Goal: Information Seeking & Learning: Learn about a topic

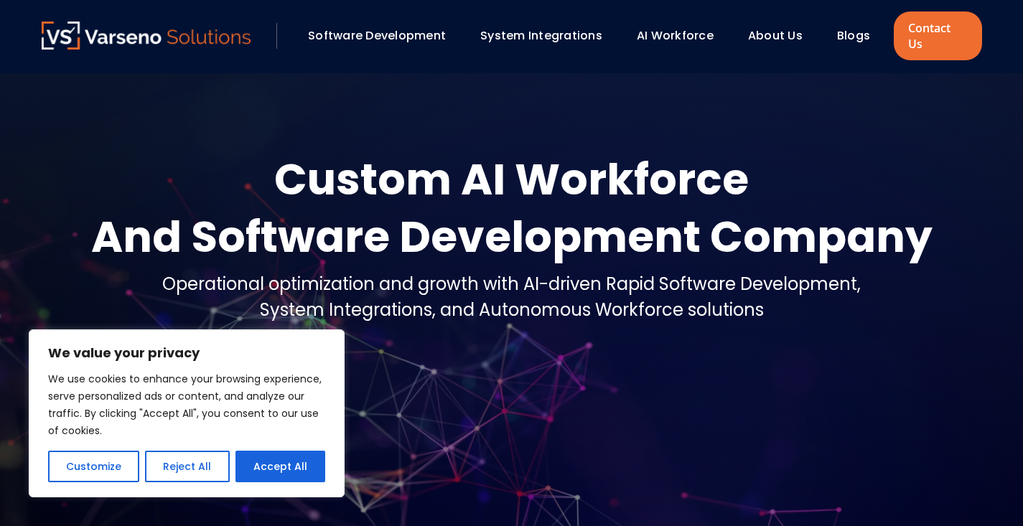
click at [858, 34] on link "Blogs" at bounding box center [853, 35] width 33 height 17
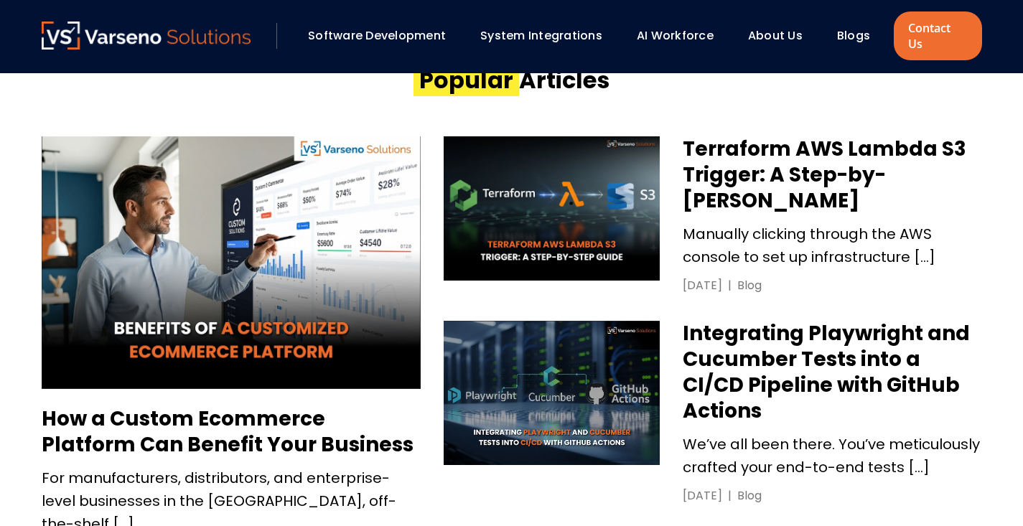
scroll to position [629, 0]
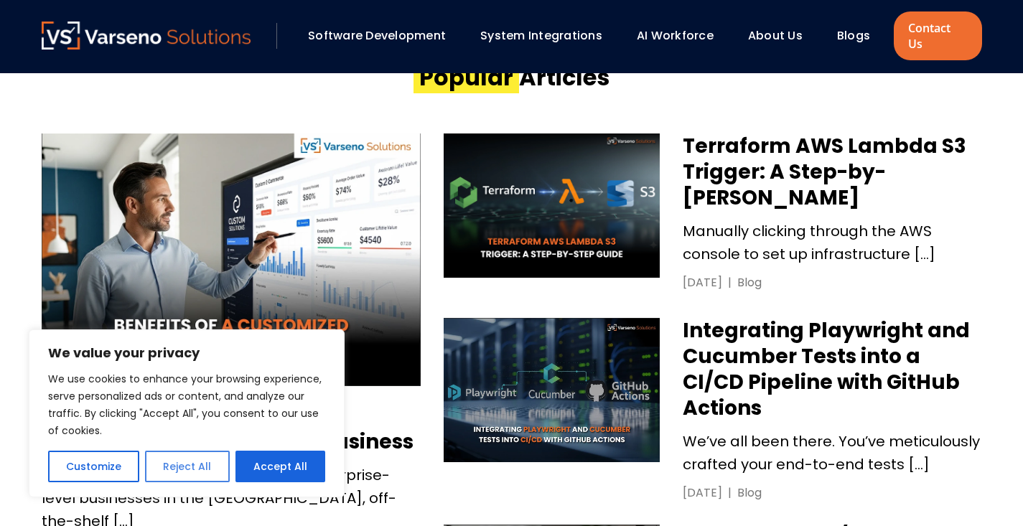
click at [203, 461] on button "Reject All" at bounding box center [187, 467] width 84 height 32
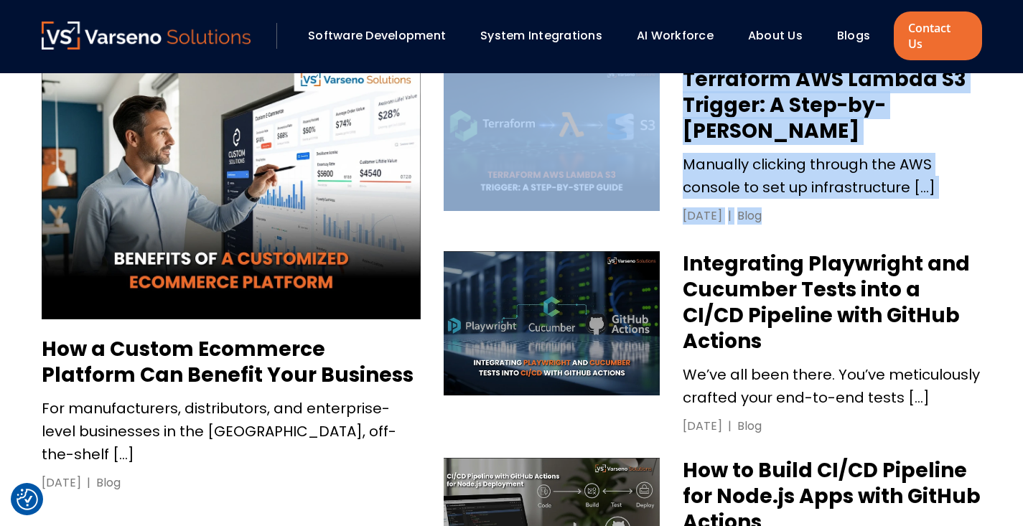
scroll to position [697, 0]
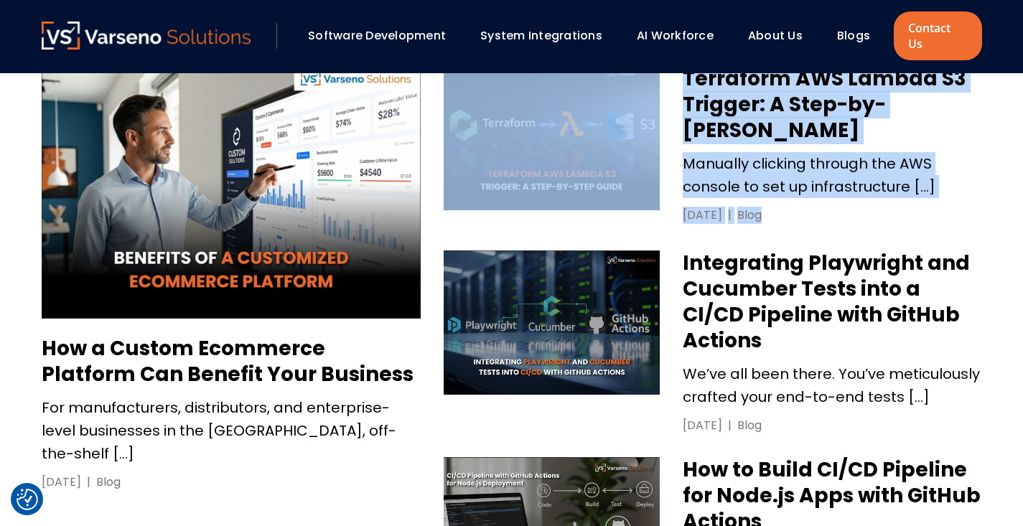
click at [793, 278] on h3 "Integrating Playwright and Cucumber Tests into a CI/CD Pipeline with GitHub Act…" at bounding box center [831, 301] width 299 height 103
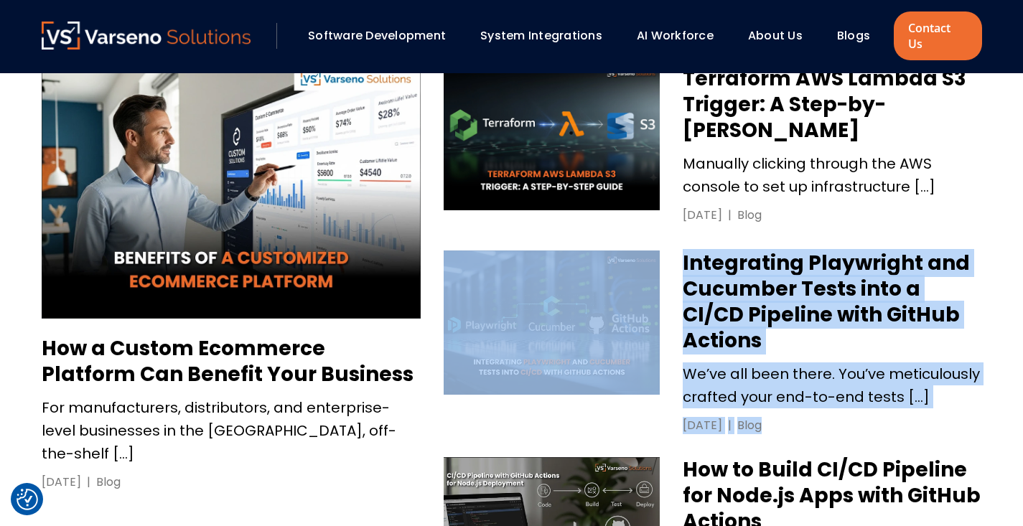
click at [868, 417] on div "August 26, 2025 | Blog" at bounding box center [831, 425] width 299 height 17
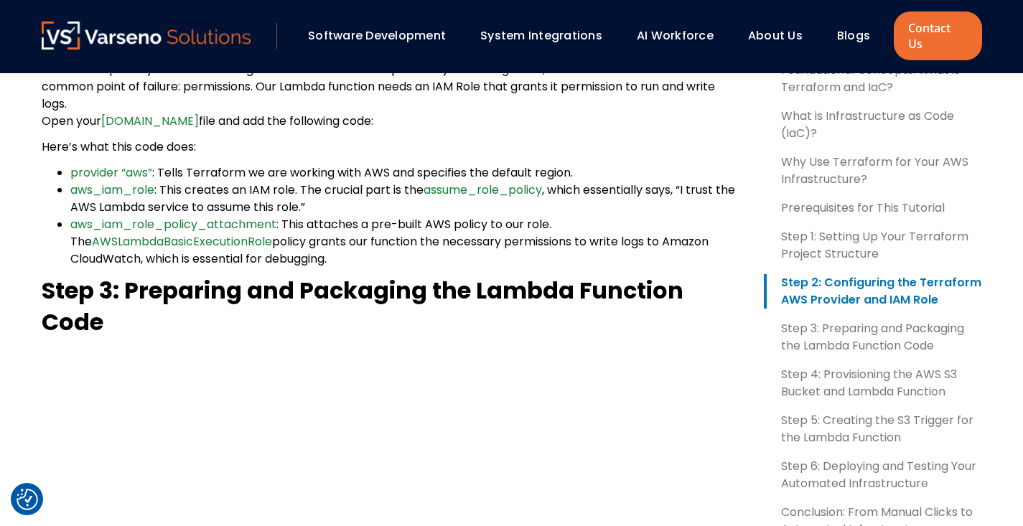
scroll to position [1961, 0]
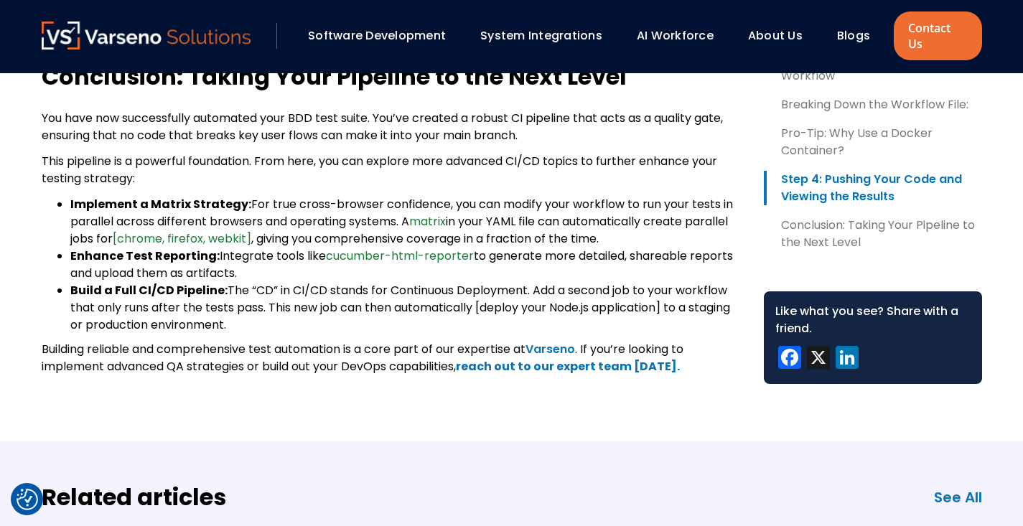
scroll to position [3416, 0]
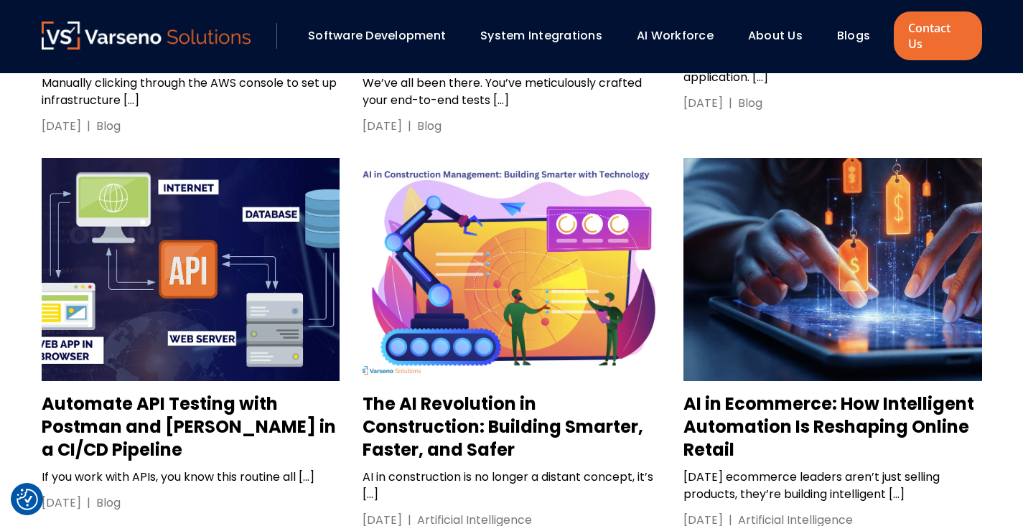
scroll to position [2093, 0]
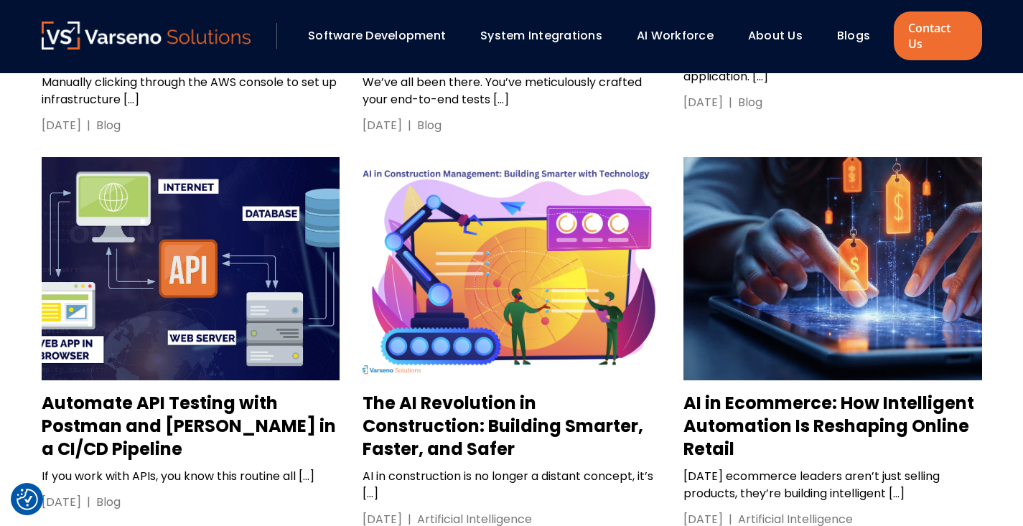
click at [263, 392] on h3 "Automate API Testing with Postman and Newman in a CI/CD Pipeline" at bounding box center [191, 426] width 298 height 69
